Goal: Transaction & Acquisition: Download file/media

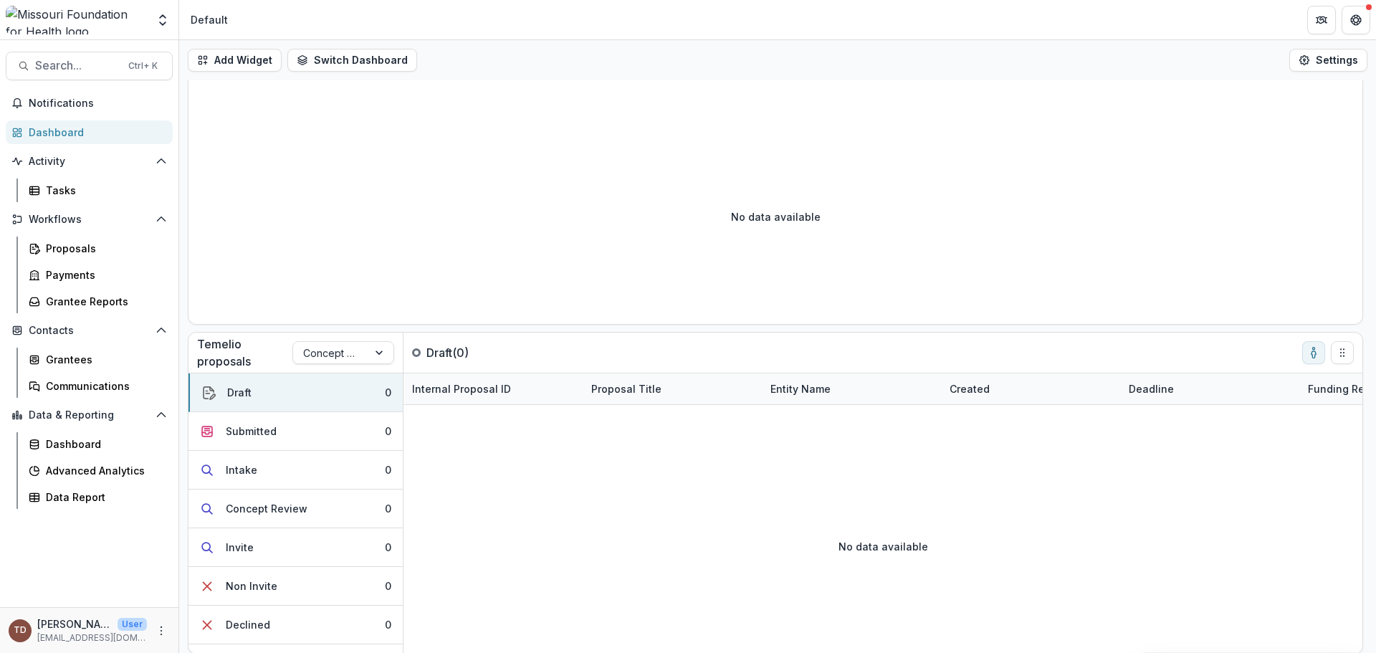
scroll to position [80, 0]
click at [85, 60] on span "Search..." at bounding box center [77, 66] width 85 height 14
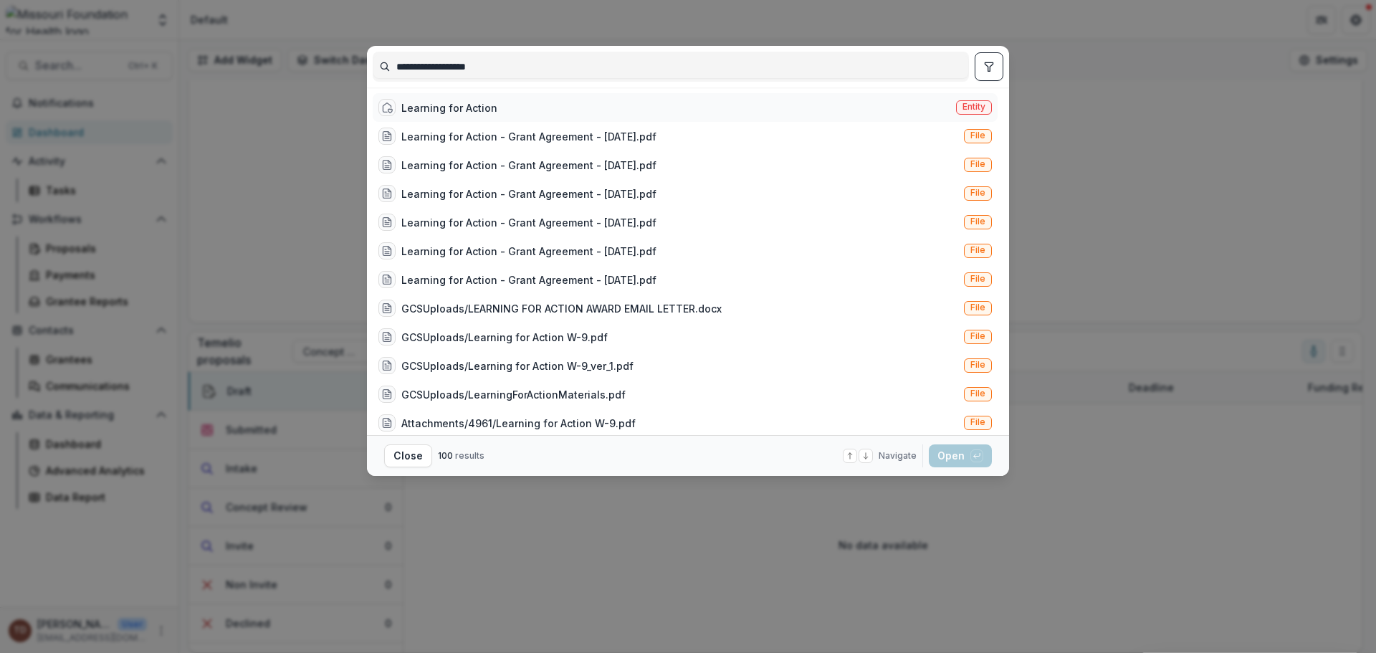
type input "**********"
click at [466, 108] on div "Learning for Action" at bounding box center [449, 107] width 96 height 15
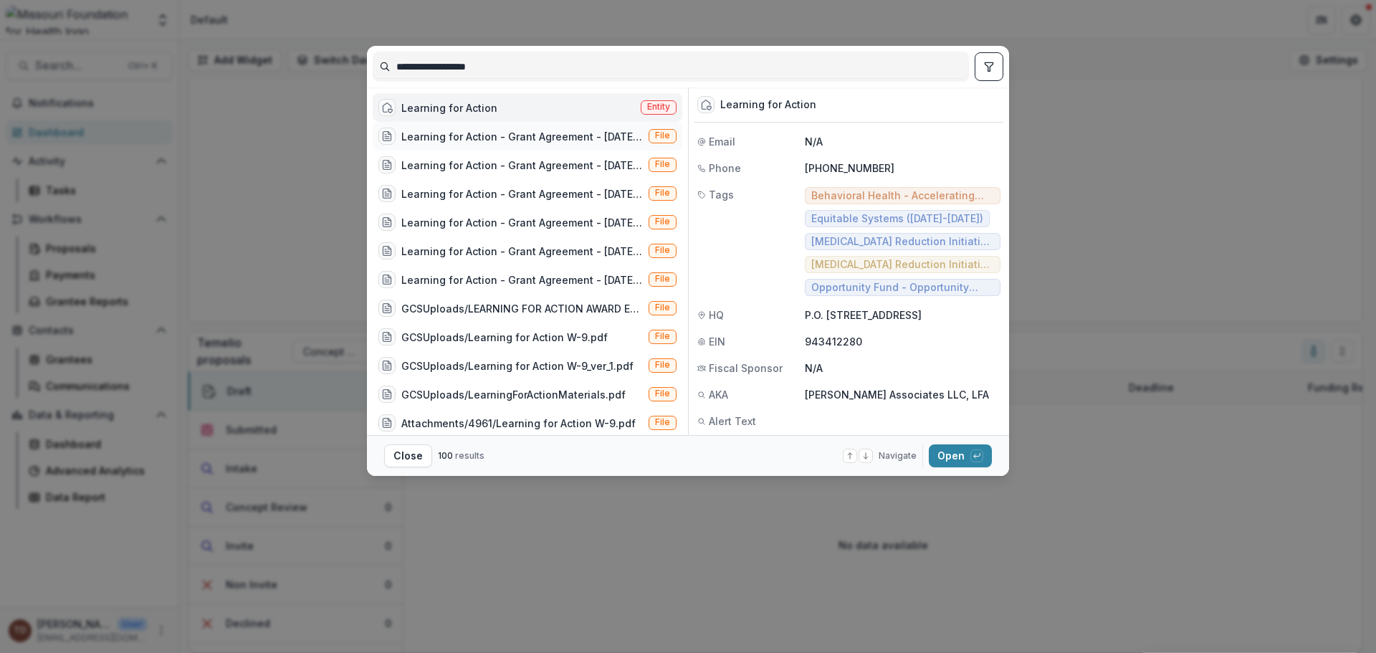
click at [490, 136] on div "Learning for Action - Grant Agreement - [DATE].pdf" at bounding box center [522, 136] width 242 height 15
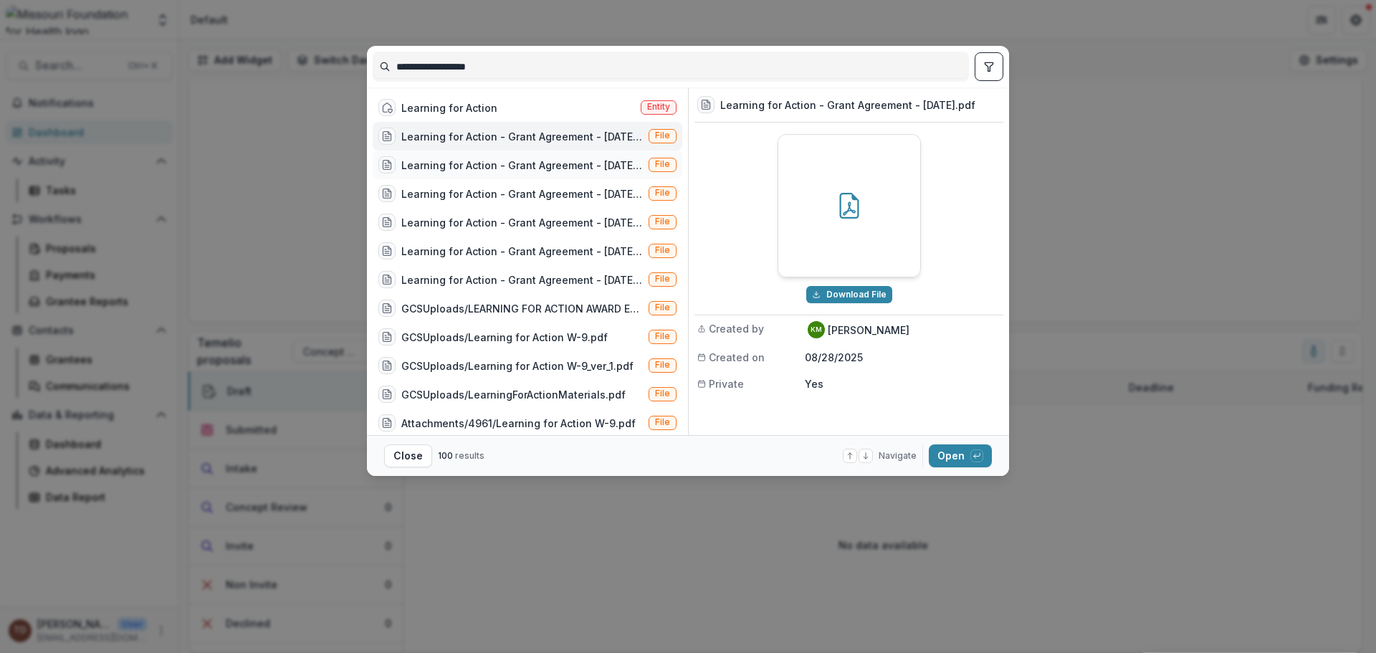
click at [487, 159] on div "Learning for Action - Grant Agreement - [DATE].pdf" at bounding box center [522, 165] width 242 height 15
click at [492, 189] on div "Learning for Action - Grant Agreement - [DATE].pdf" at bounding box center [522, 193] width 242 height 15
click at [492, 308] on div "GCSUploads/LEARNING FOR ACTION AWARD EMAIL LETTER.docx" at bounding box center [522, 308] width 242 height 15
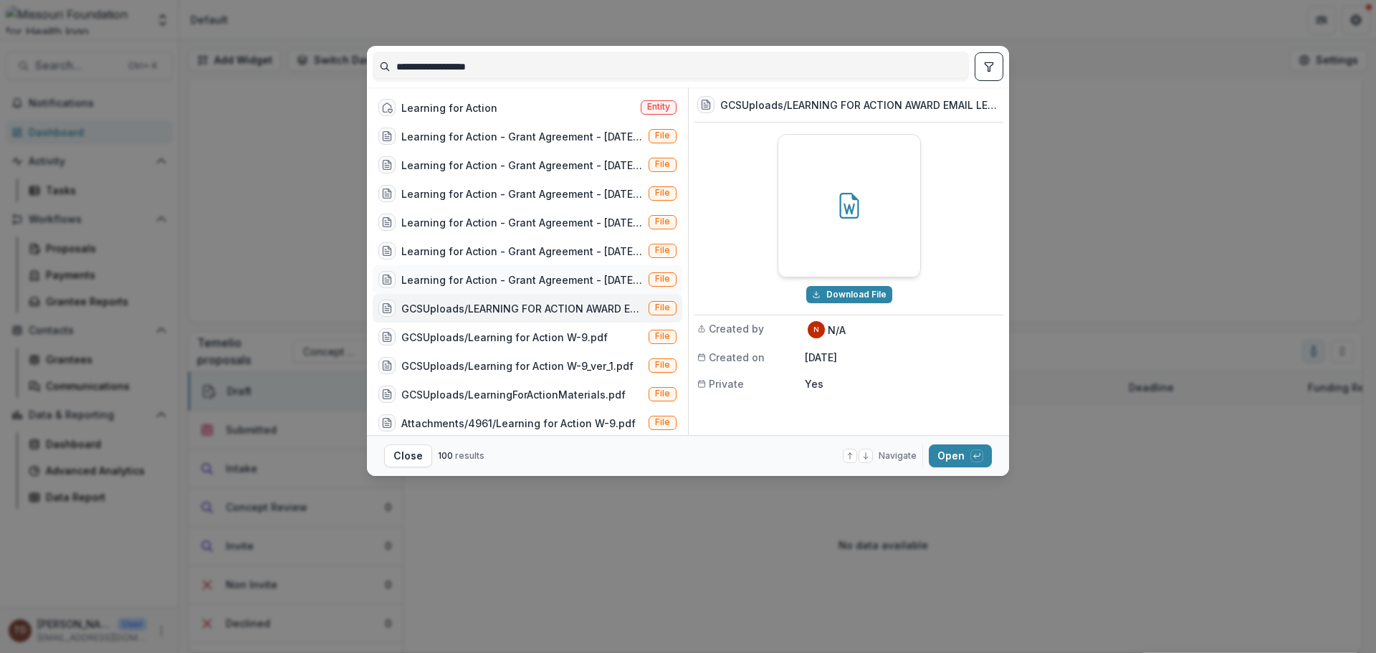
click at [495, 285] on div "Learning for Action - Grant Agreement - [DATE].pdf" at bounding box center [522, 279] width 242 height 15
click at [555, 138] on div "Learning for Action - Grant Agreement - [DATE].pdf" at bounding box center [522, 136] width 242 height 15
click at [836, 292] on button "Download File" at bounding box center [849, 294] width 86 height 17
